Goal: Book appointment/travel/reservation

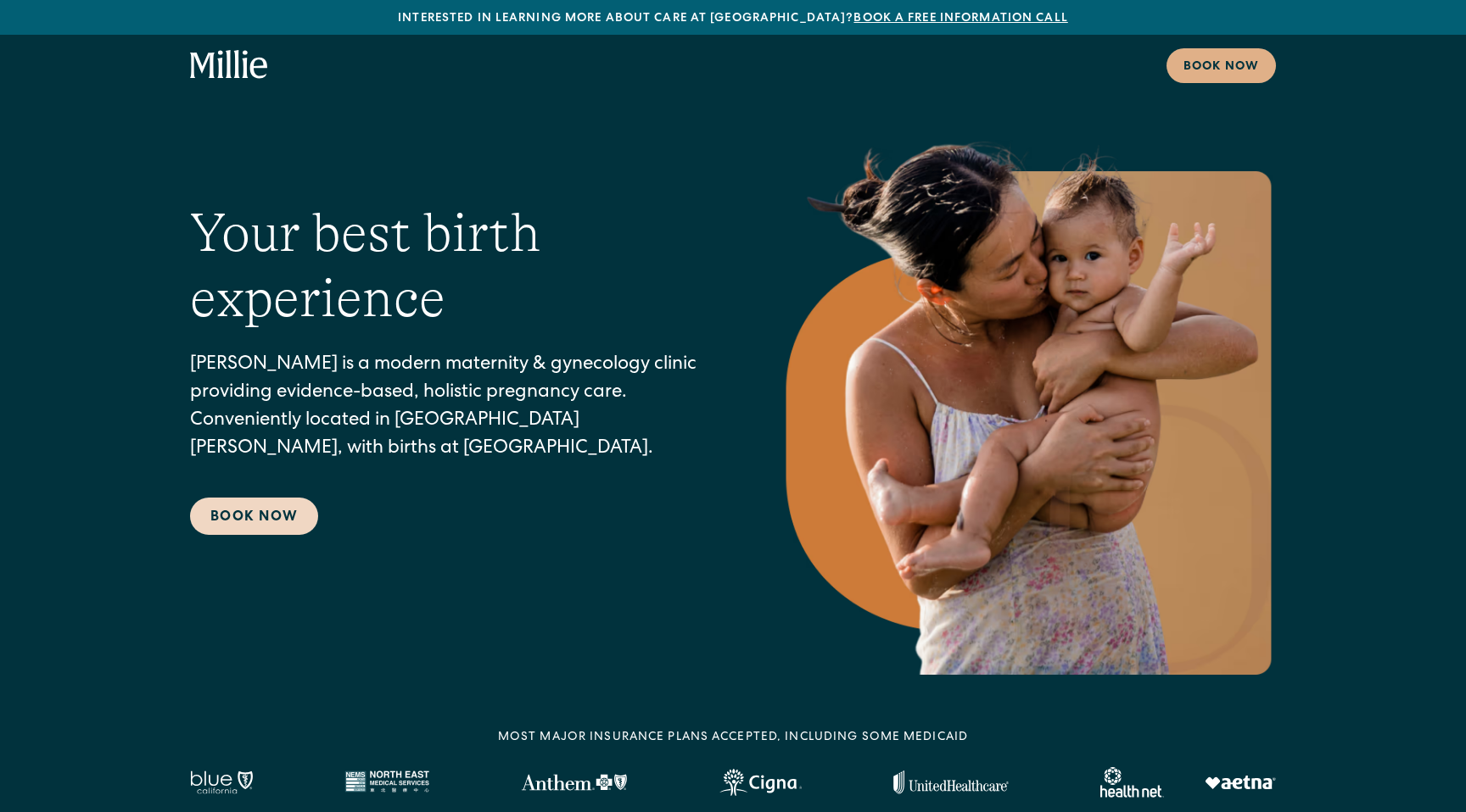
click at [274, 522] on link "Book Now" at bounding box center [254, 517] width 128 height 37
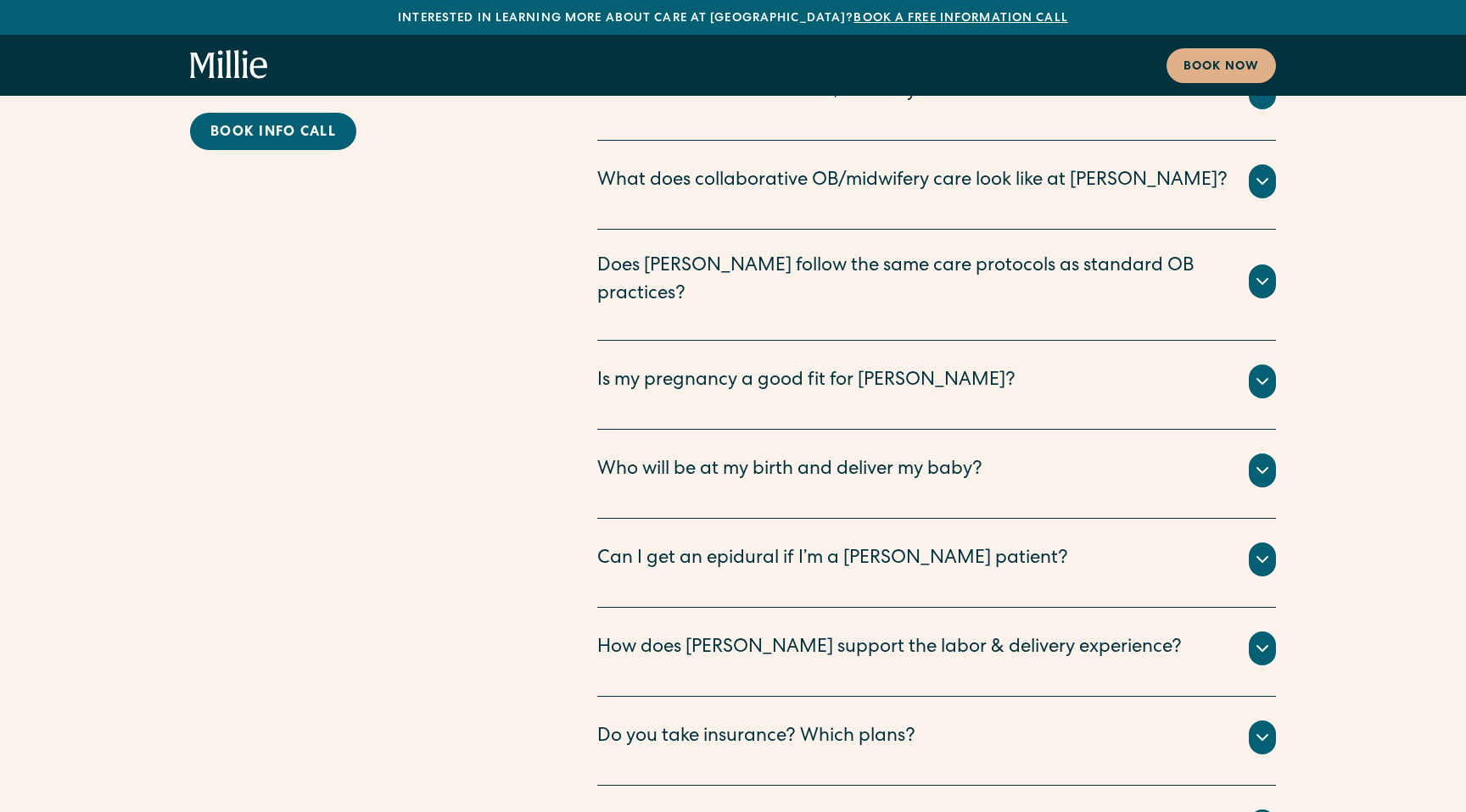
scroll to position [8889, 0]
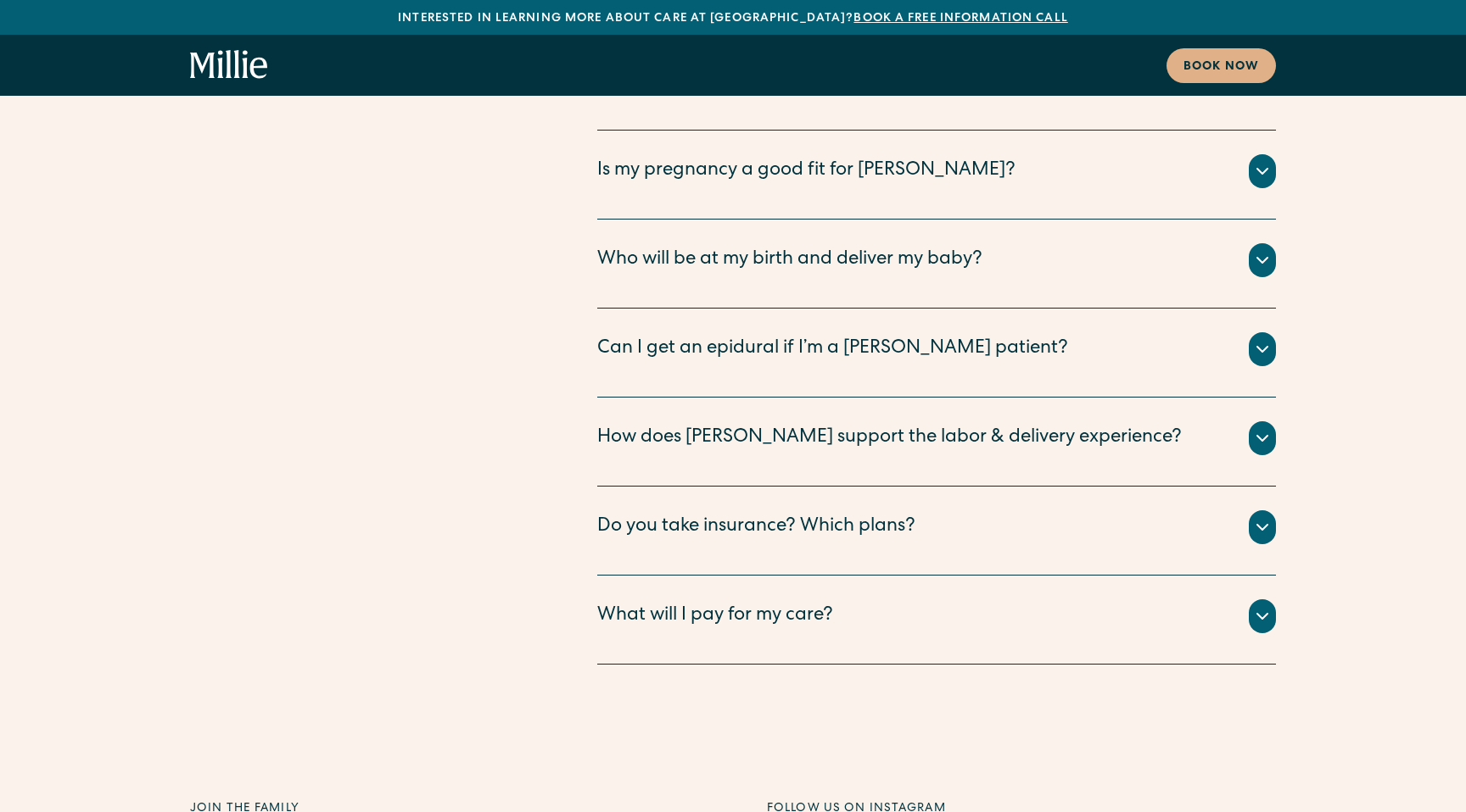
click at [613, 576] on div "What will I pay for my care? All your clinical appointments at Millie, lab test…" at bounding box center [936, 620] width 678 height 89
click at [609, 603] on div "What will I pay for my care?" at bounding box center [716, 617] width 236 height 28
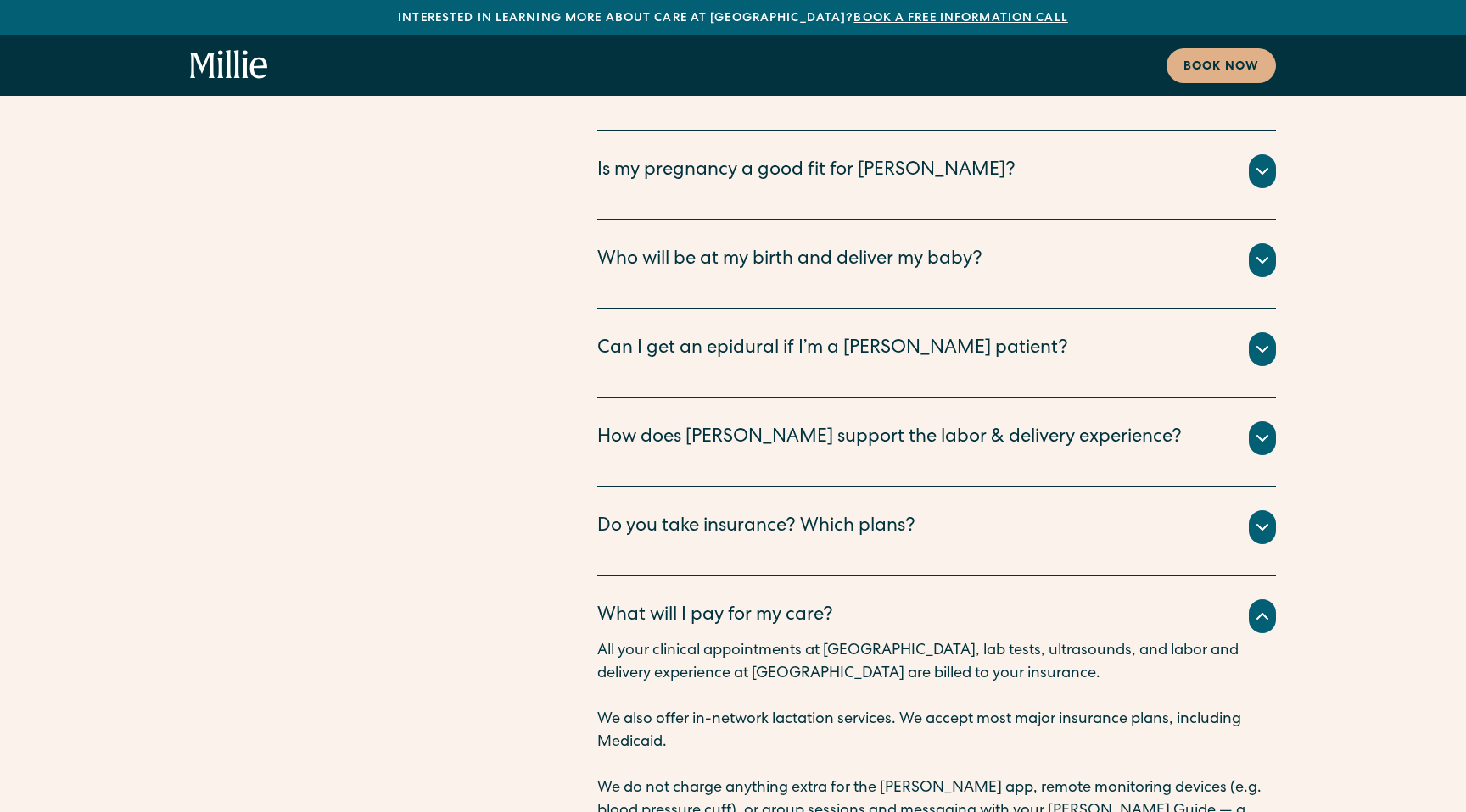
click at [609, 603] on div "What will I pay for my care?" at bounding box center [716, 617] width 236 height 28
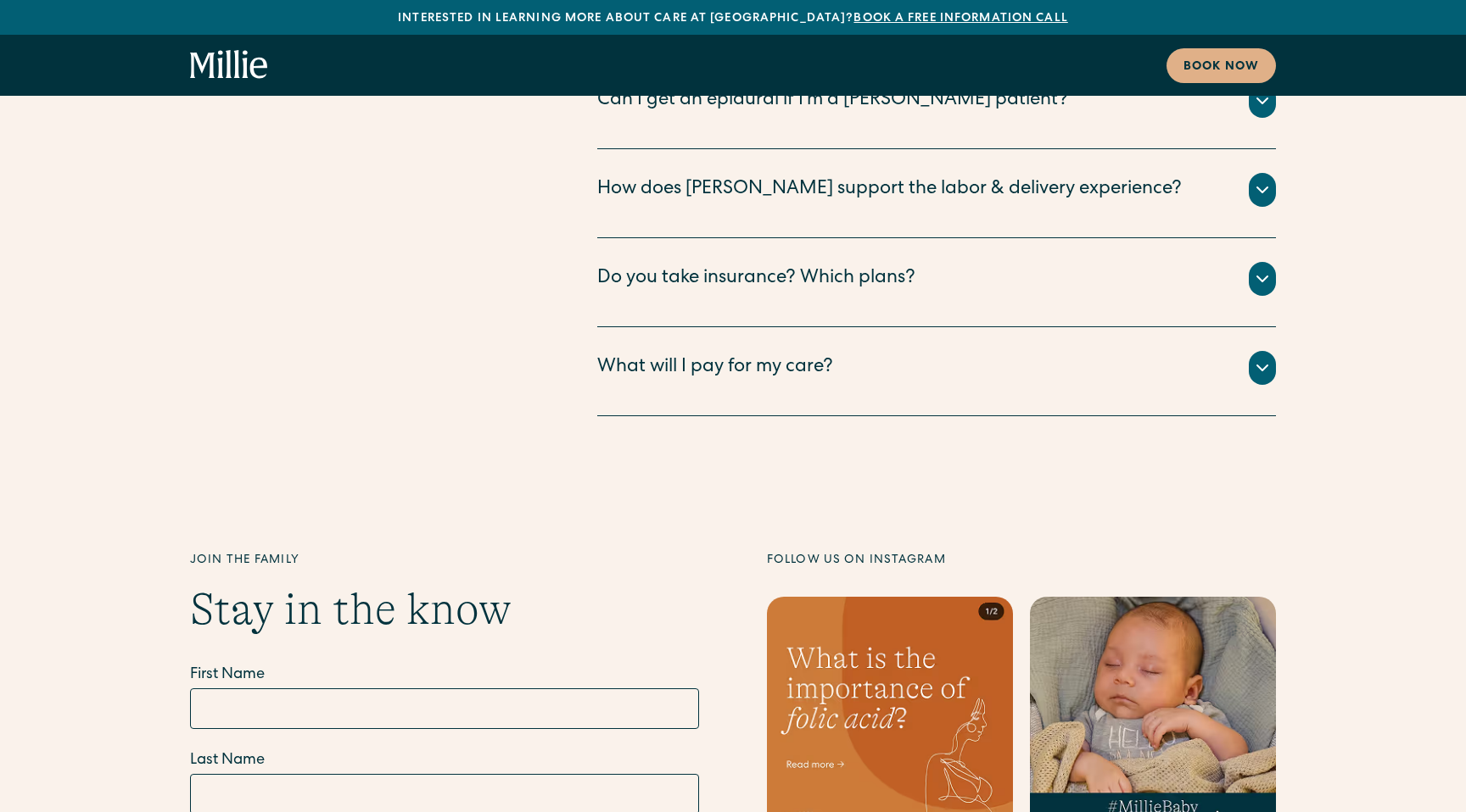
scroll to position [8900, 0]
